Goal: Find specific page/section: Find specific page/section

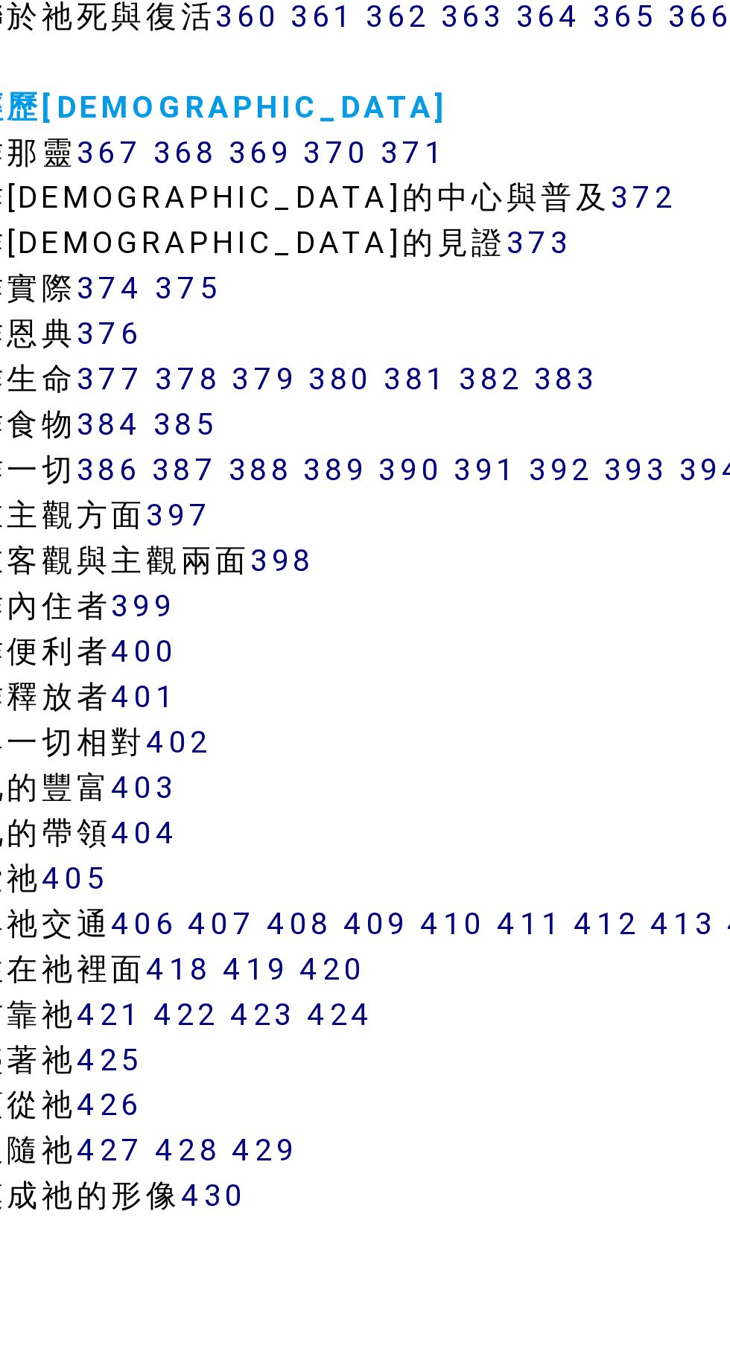
scroll to position [2210, 0]
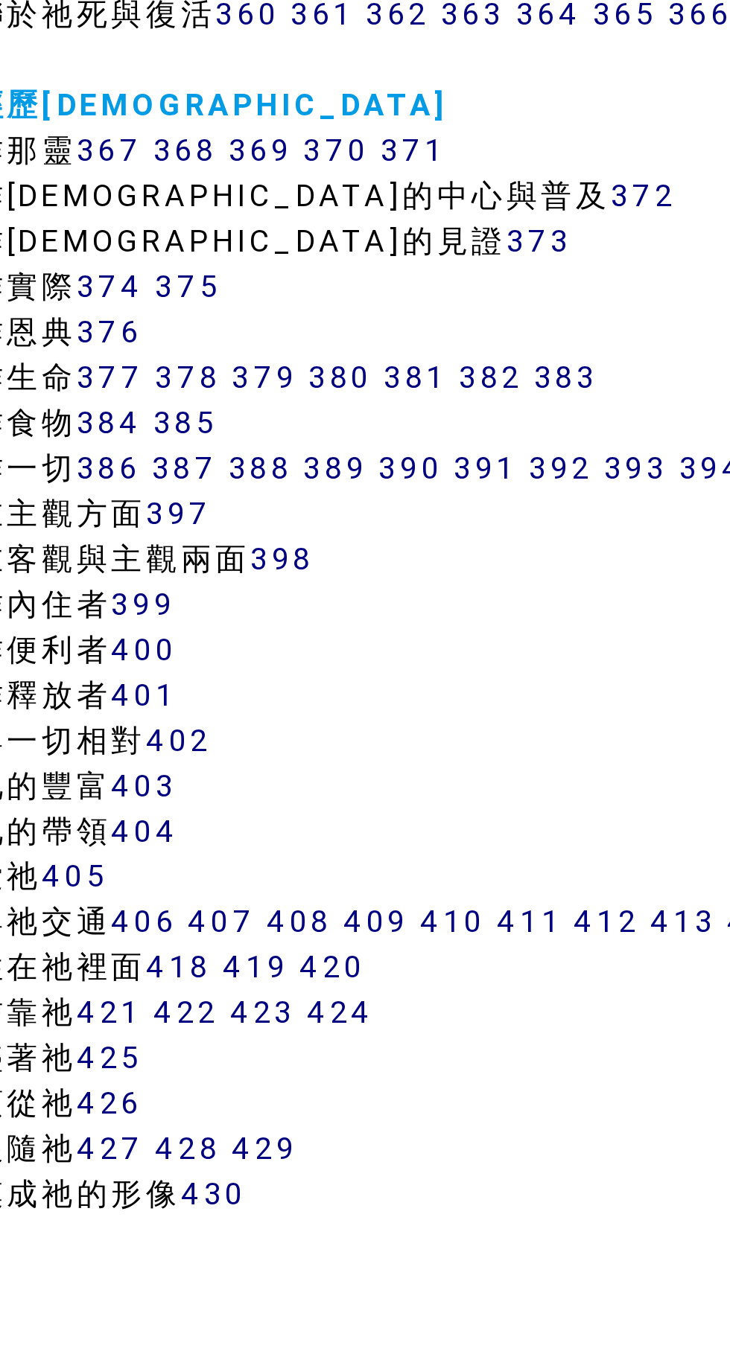
click at [130, 1327] on link "427" at bounding box center [120, 1326] width 30 height 17
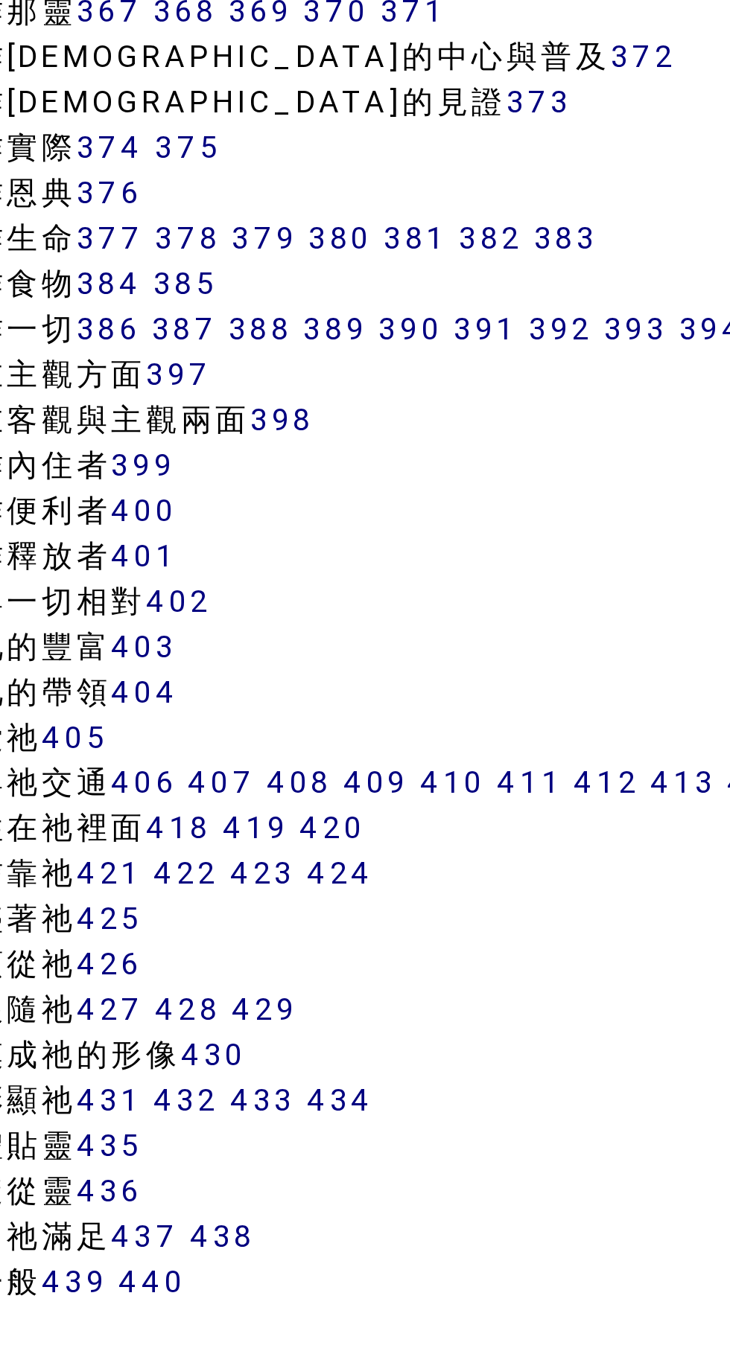
scroll to position [2387, 0]
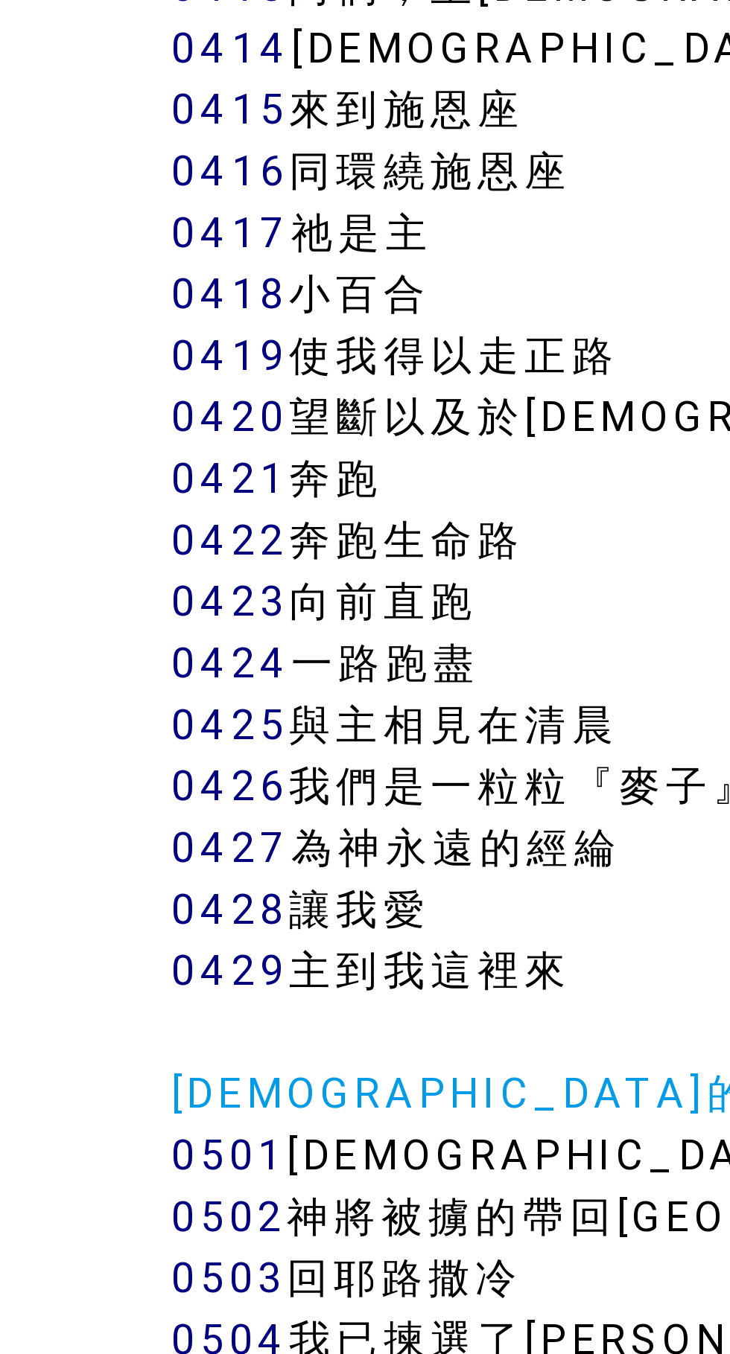
scroll to position [2769, 0]
click at [168, 1070] on td "讚美的話 0001 　開口讚美 0002 　當以嘴親子 0003 　你名在全在何其美 0004 　你的恩典一生之久 0005 　披上喜樂 0006 　湧出美辭…" at bounding box center [365, 1179] width 620 height 7299
click at [79, 1067] on link "0427" at bounding box center [78, 1068] width 39 height 17
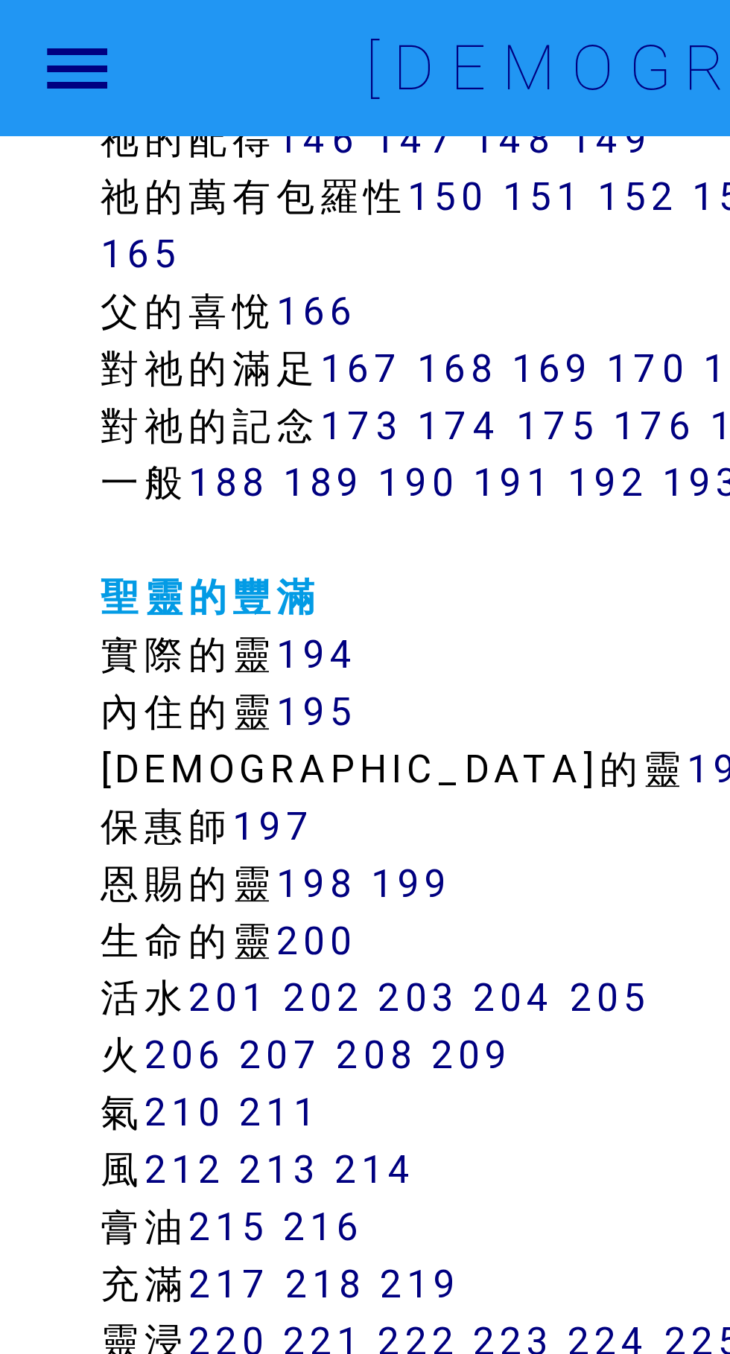
scroll to position [1194, 0]
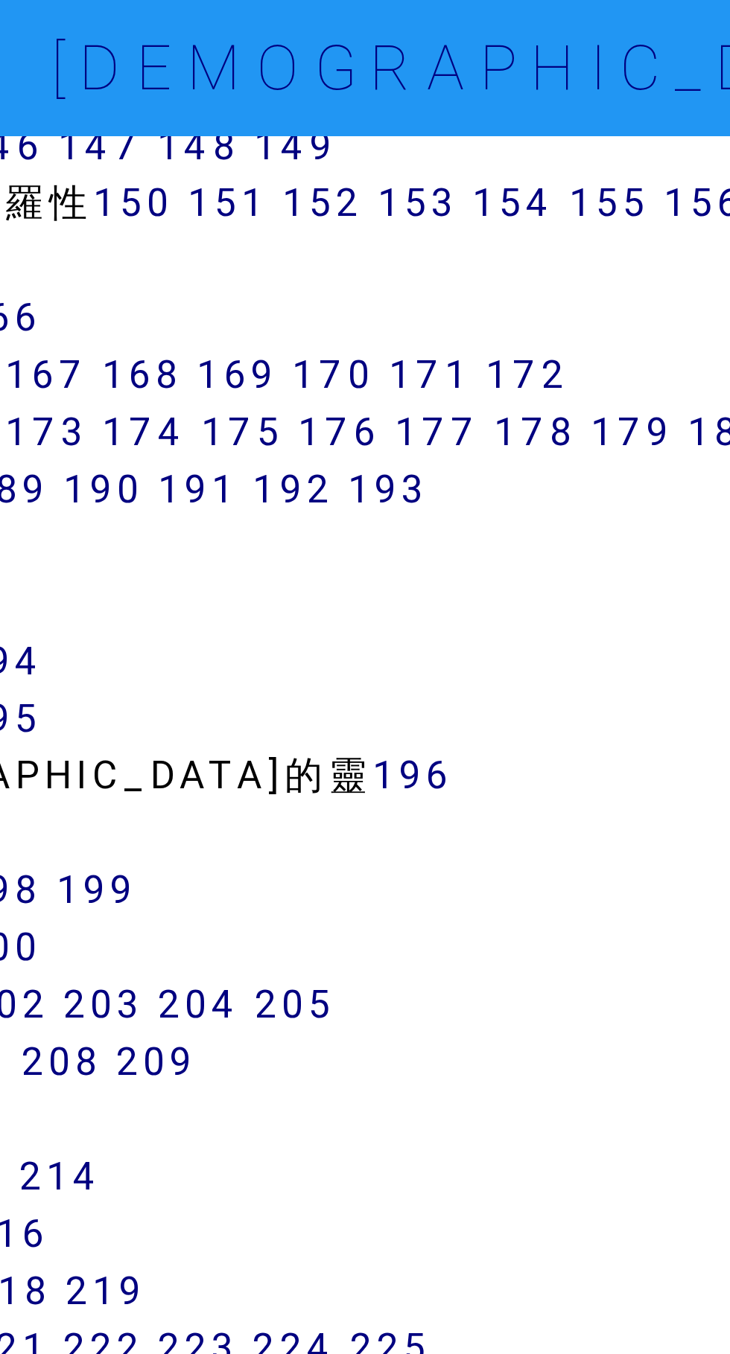
click at [330, 150] on link "178" at bounding box center [321, 151] width 29 height 17
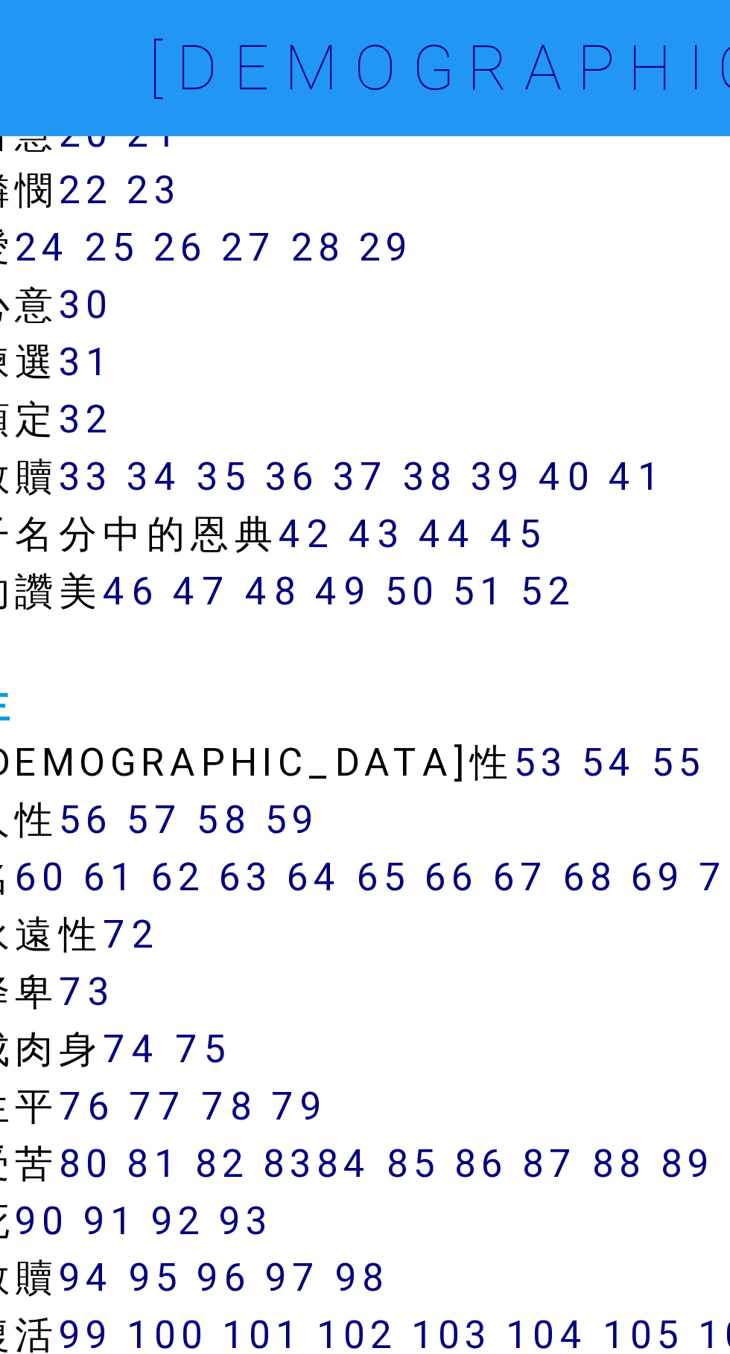
scroll to position [594, 0]
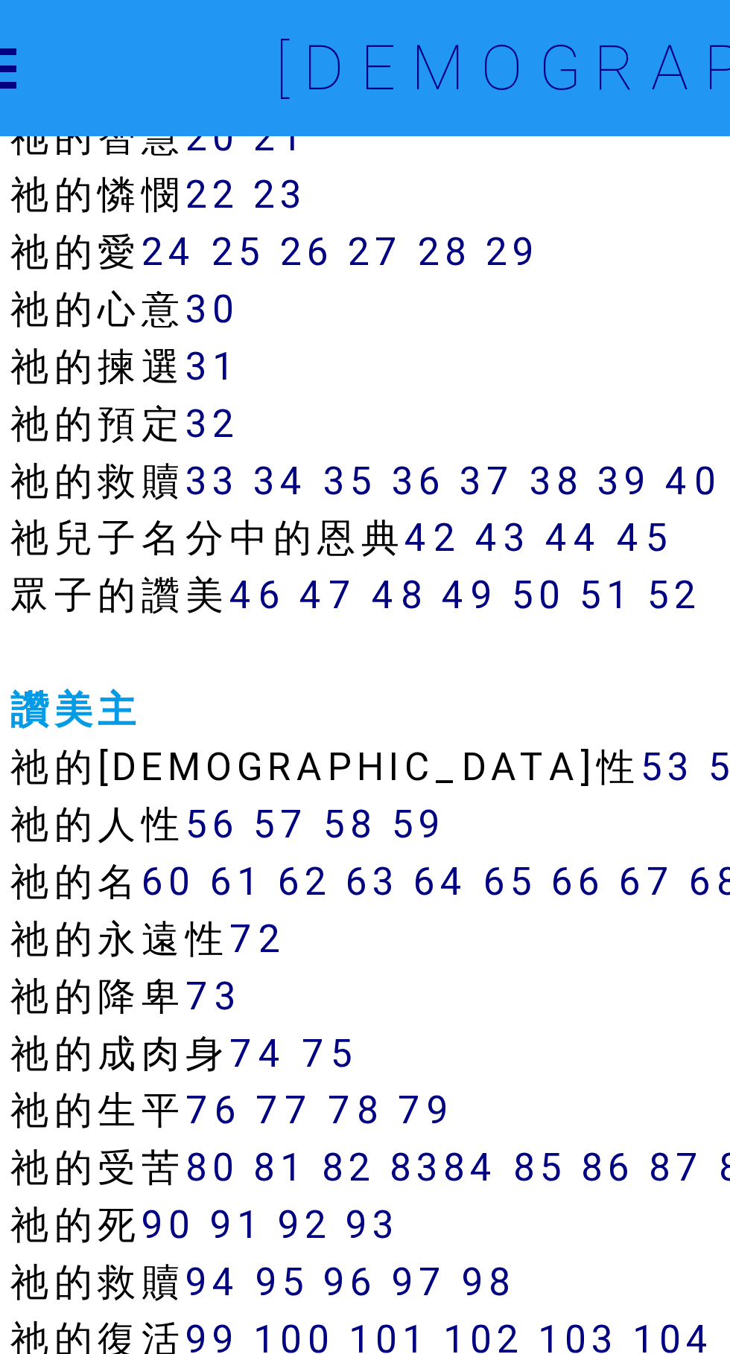
click at [138, 124] on link "31" at bounding box center [129, 128] width 19 height 17
